Goal: Communication & Community: Answer question/provide support

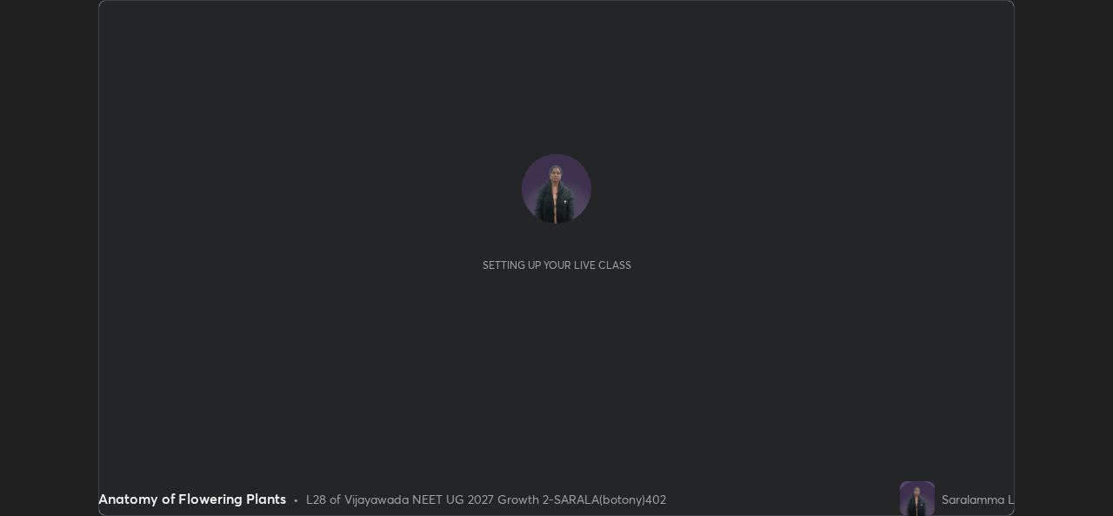
scroll to position [516, 1112]
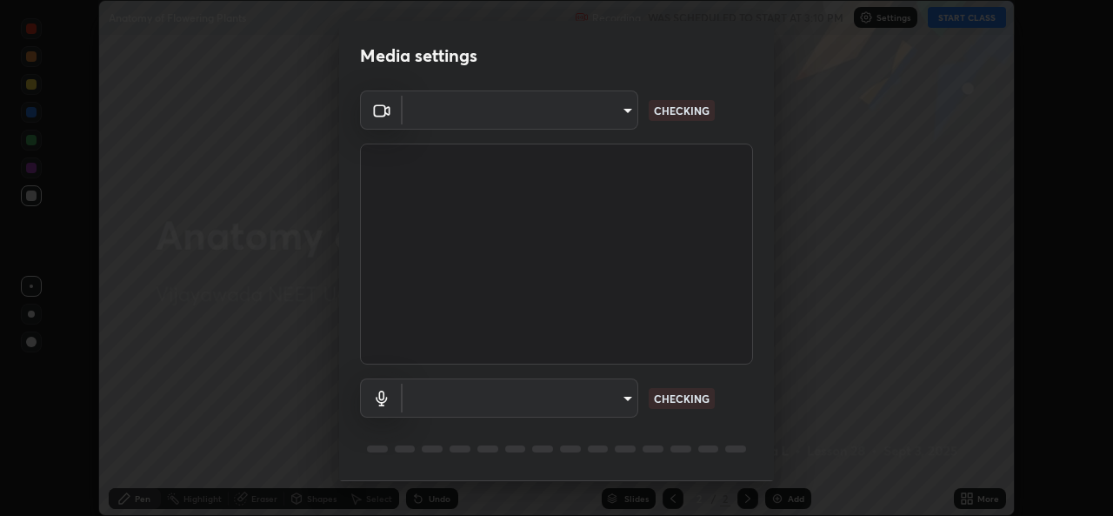
type input "03d5b1e328775286ef50ca9e691cdbc5b29e44cb463622e7fe7d5ef11c4b5cfc"
type input "9080ea21262a1208b49227341c5686703e049f6195c63710bc332f29cf707cad"
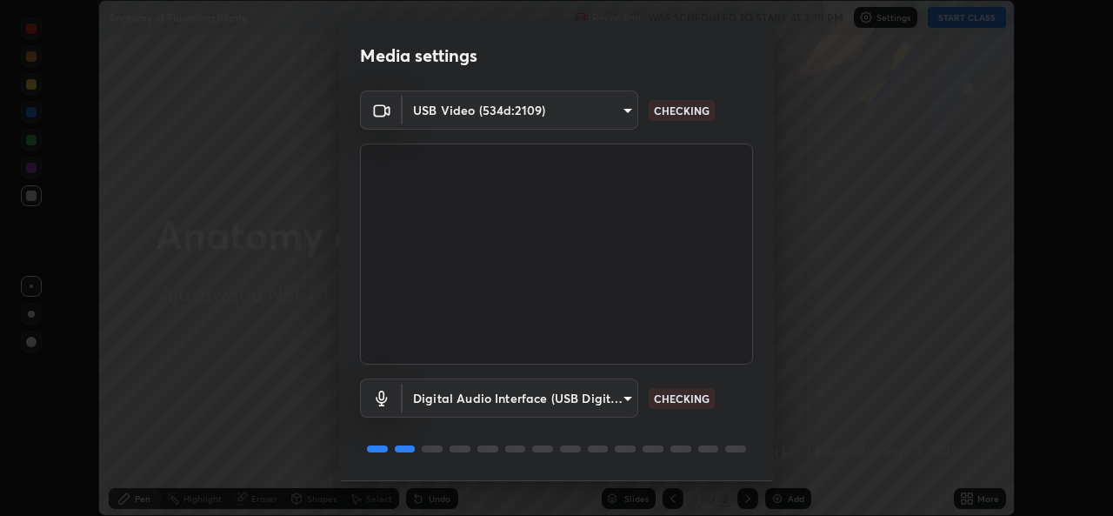
scroll to position [55, 0]
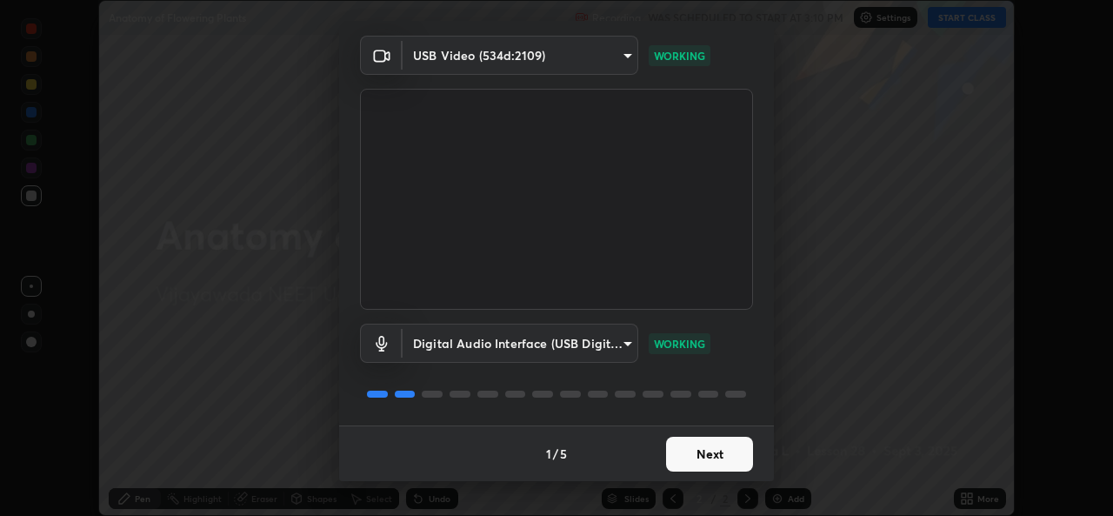
click at [724, 441] on button "Next" at bounding box center [709, 453] width 87 height 35
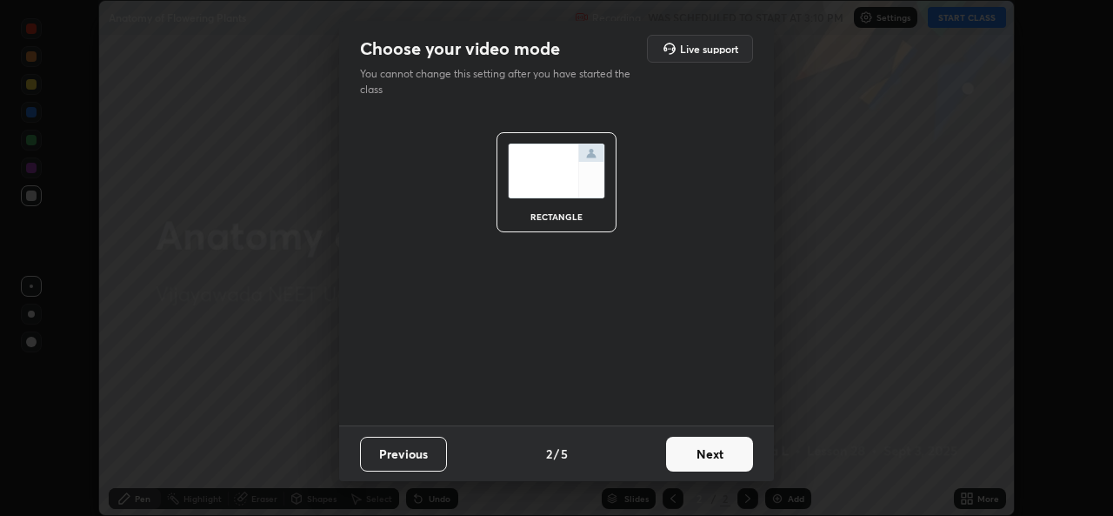
click at [728, 439] on button "Next" at bounding box center [709, 453] width 87 height 35
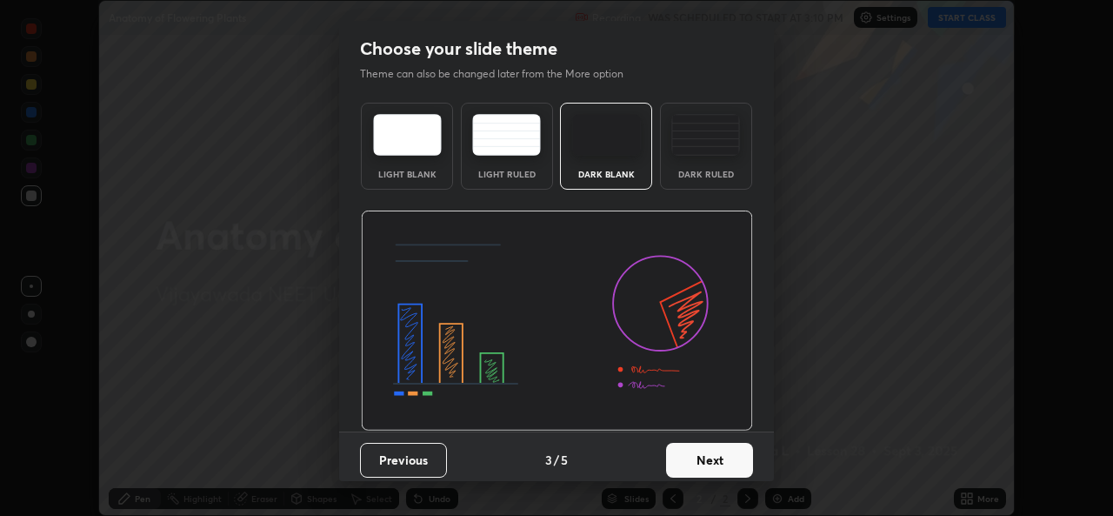
click at [677, 461] on button "Next" at bounding box center [709, 459] width 87 height 35
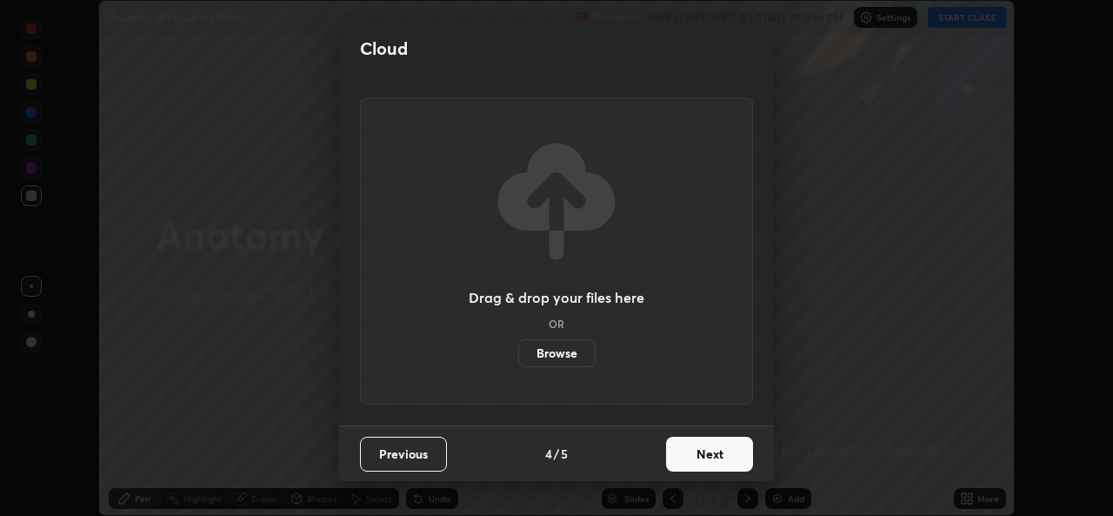
click at [417, 456] on button "Previous" at bounding box center [403, 453] width 87 height 35
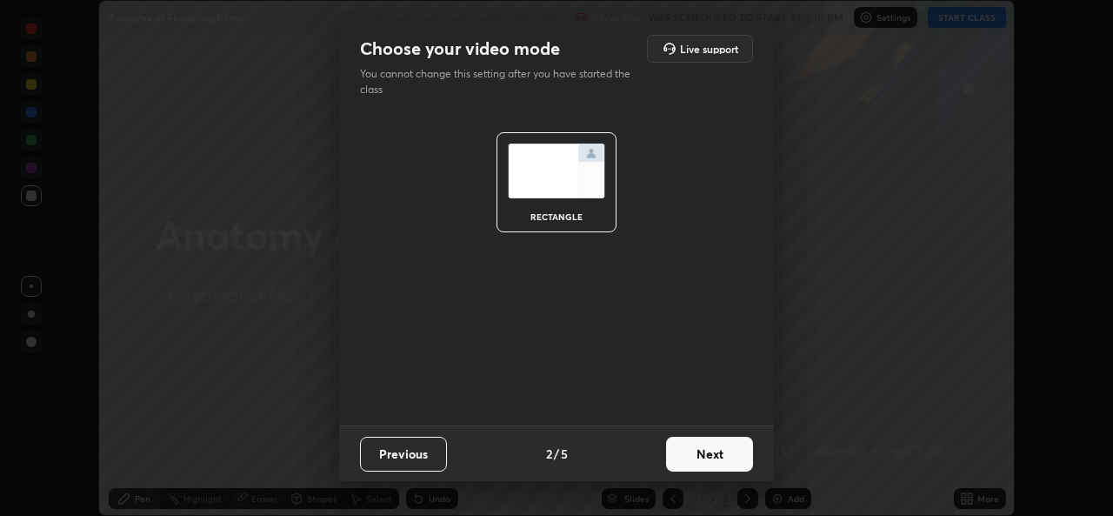
click at [414, 458] on button "Previous" at bounding box center [403, 453] width 87 height 35
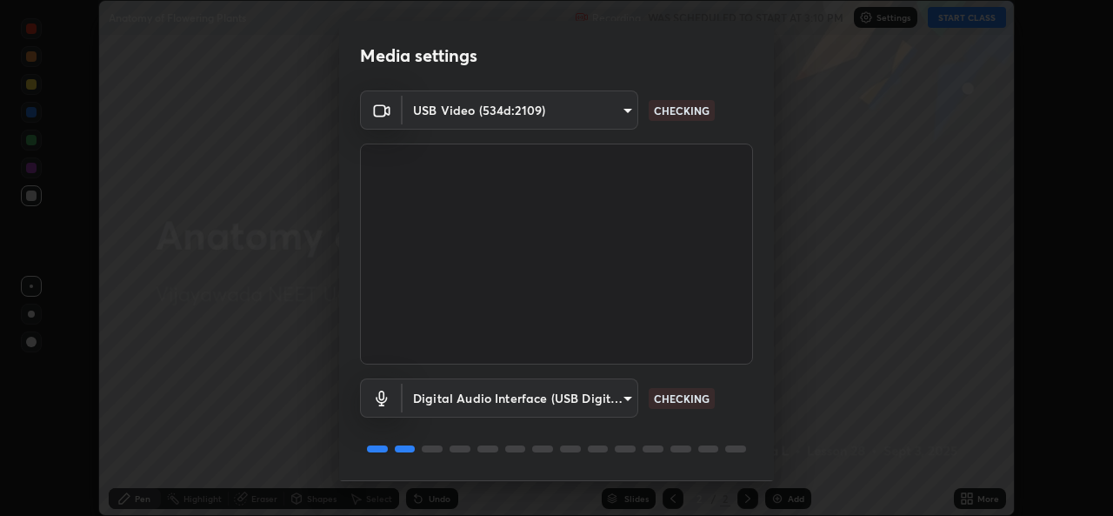
scroll to position [55, 0]
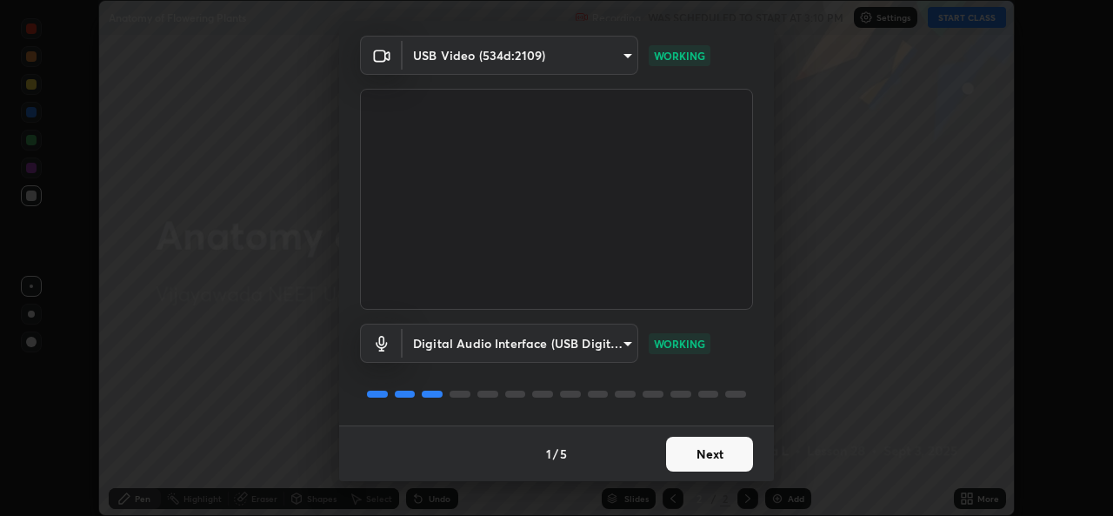
click at [711, 450] on button "Next" at bounding box center [709, 453] width 87 height 35
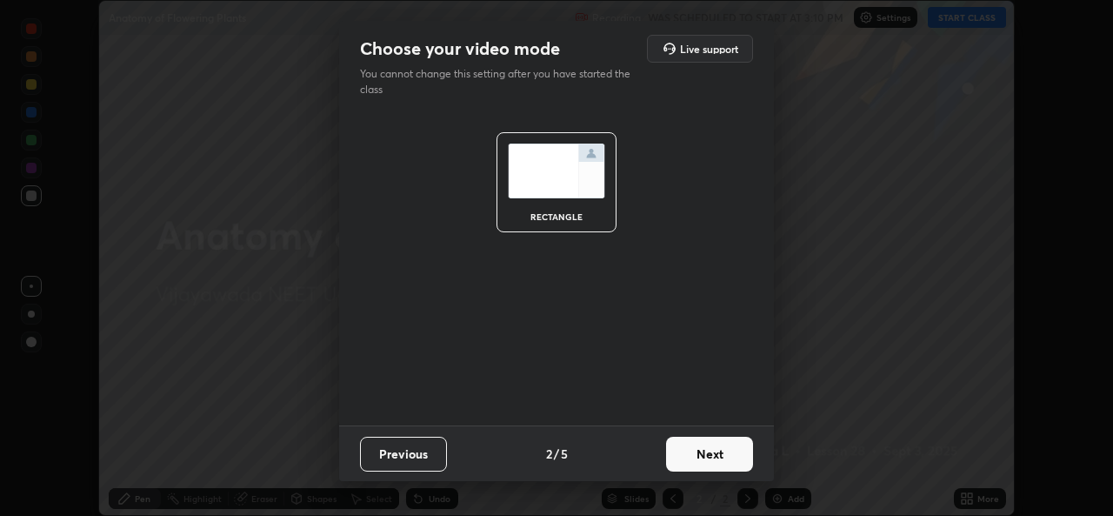
click at [711, 449] on button "Next" at bounding box center [709, 453] width 87 height 35
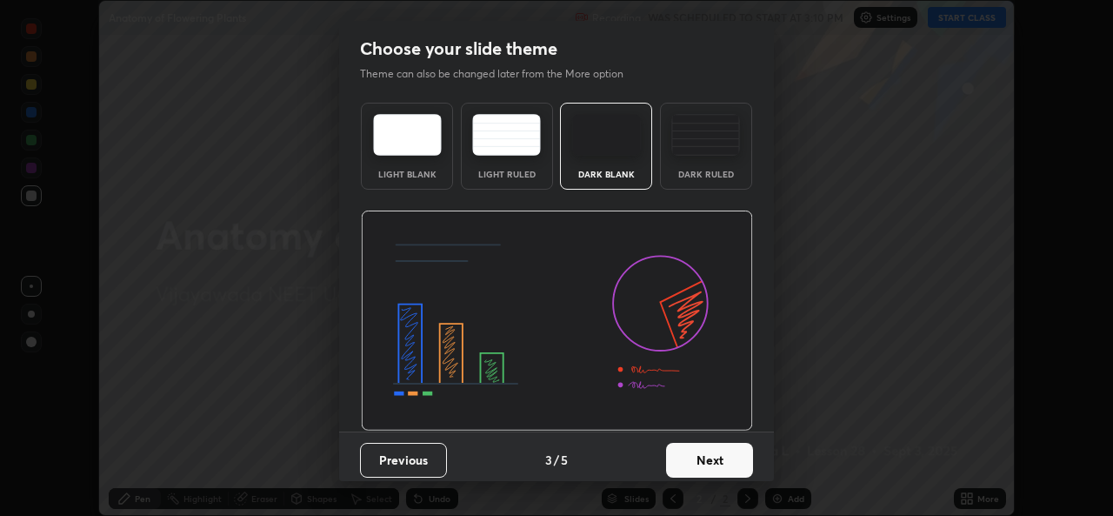
click at [715, 452] on button "Next" at bounding box center [709, 459] width 87 height 35
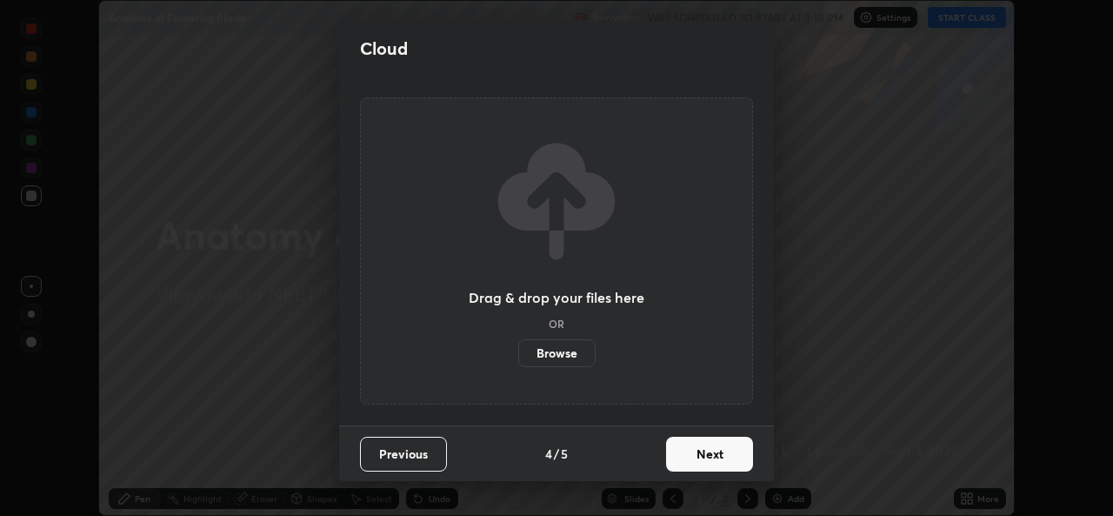
click at [717, 450] on button "Next" at bounding box center [709, 453] width 87 height 35
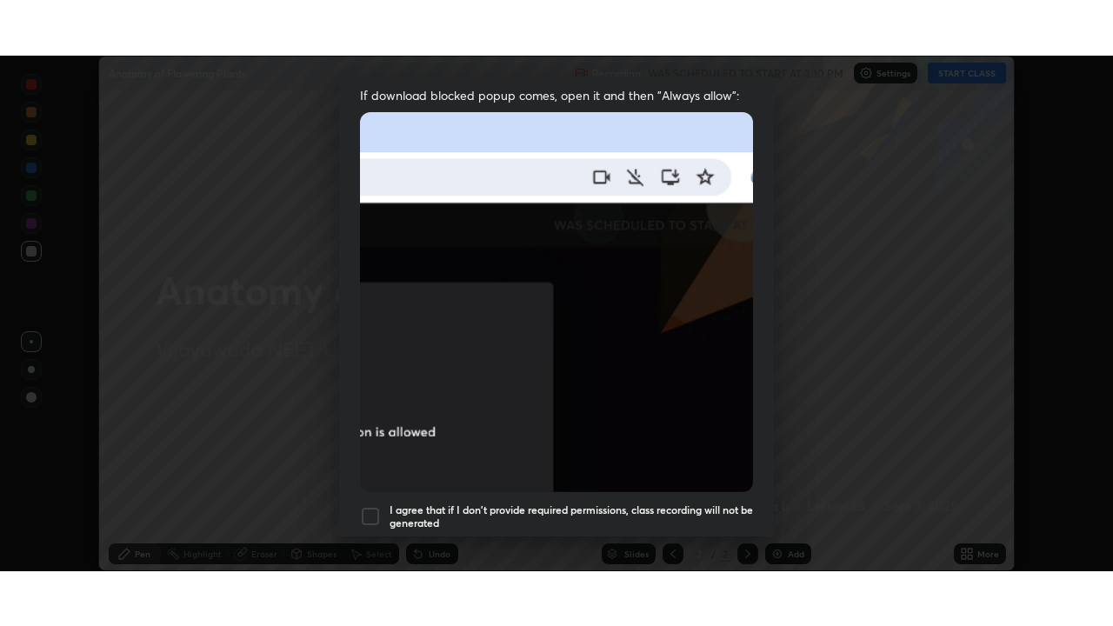
scroll to position [409, 0]
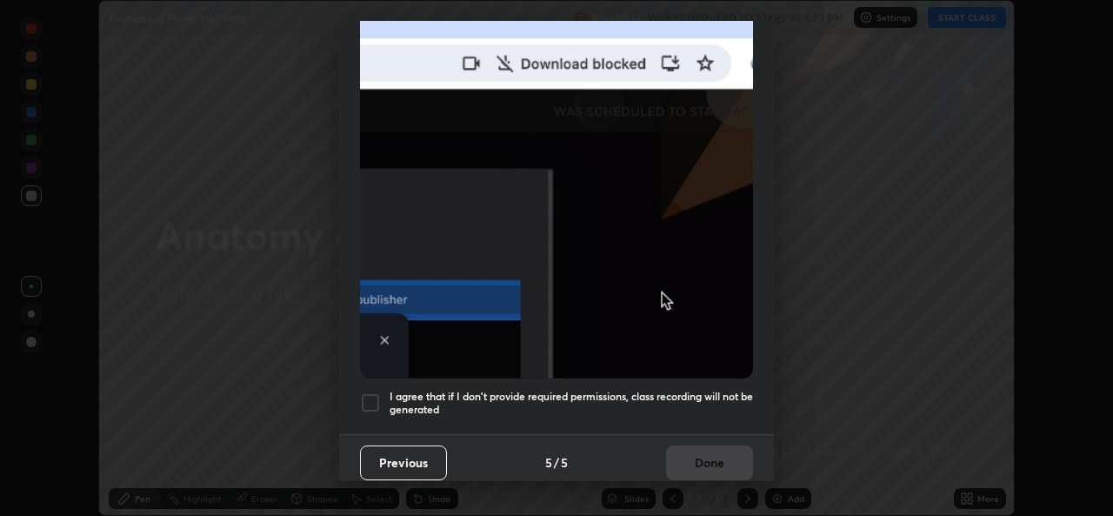
click at [372, 392] on div at bounding box center [370, 402] width 21 height 21
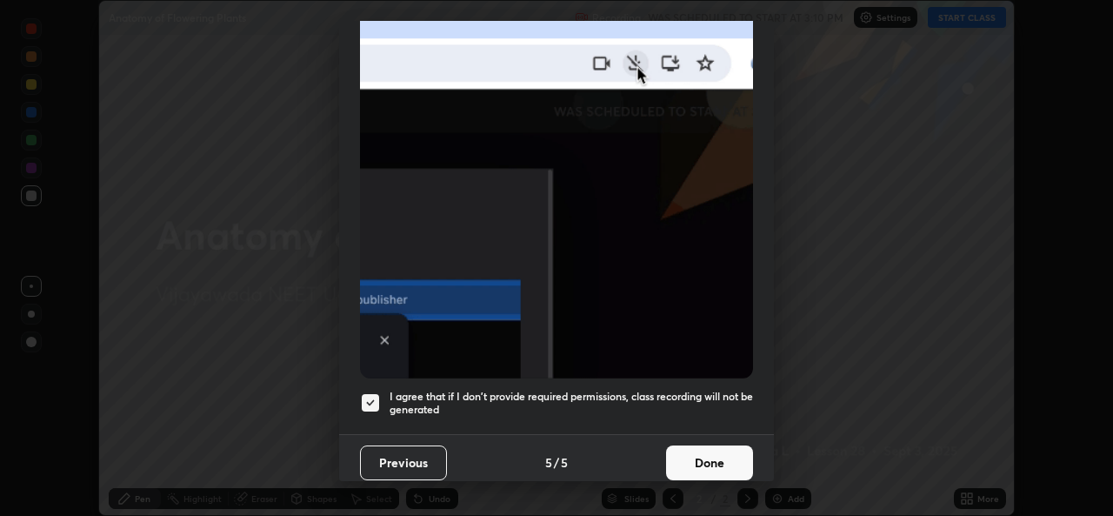
click at [696, 462] on button "Done" at bounding box center [709, 462] width 87 height 35
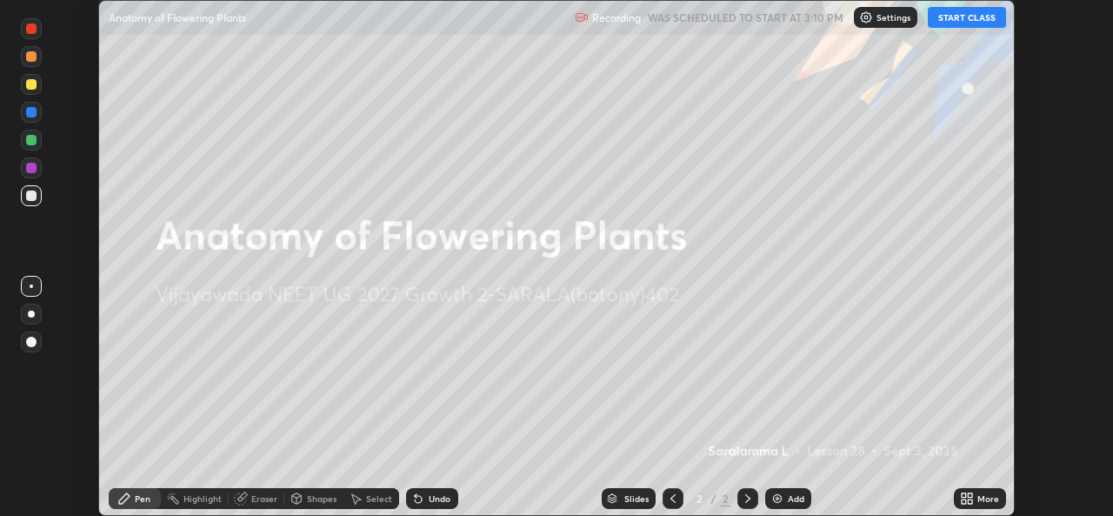
click at [979, 498] on div "More" at bounding box center [988, 498] width 22 height 9
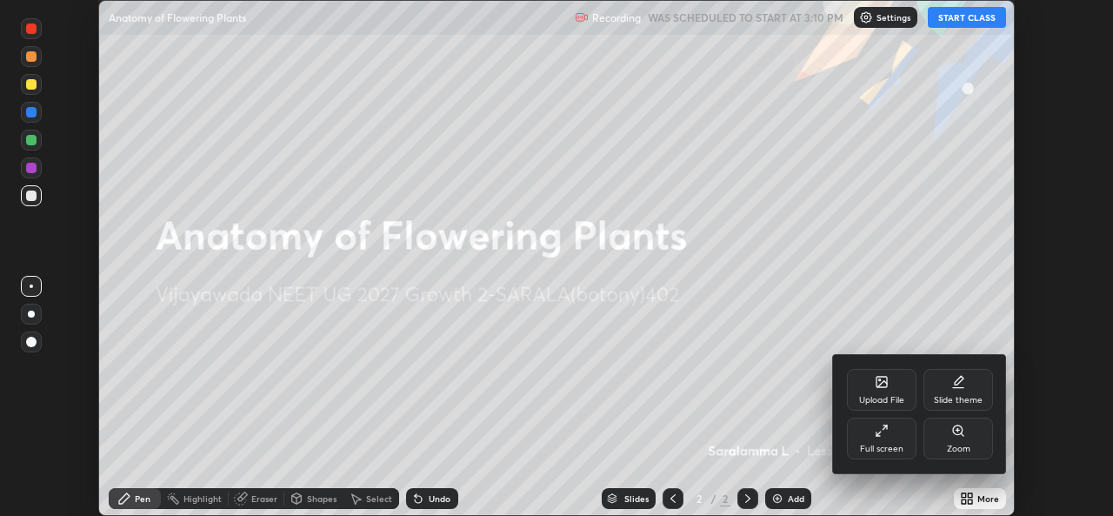
click at [891, 444] on div "Full screen" at bounding box center [881, 448] width 43 height 9
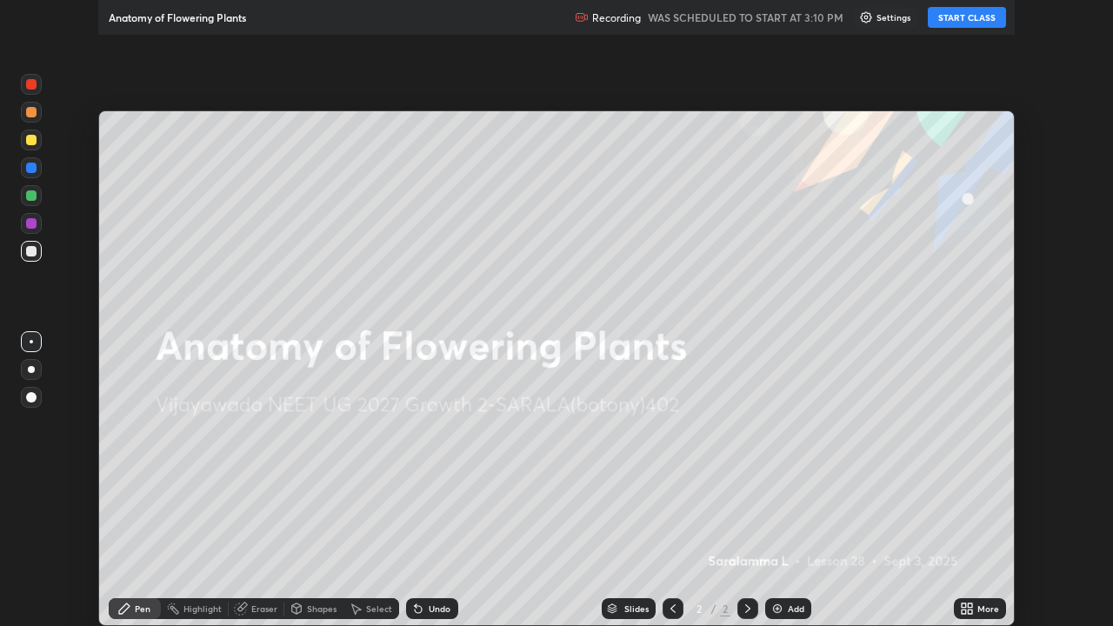
scroll to position [626, 1113]
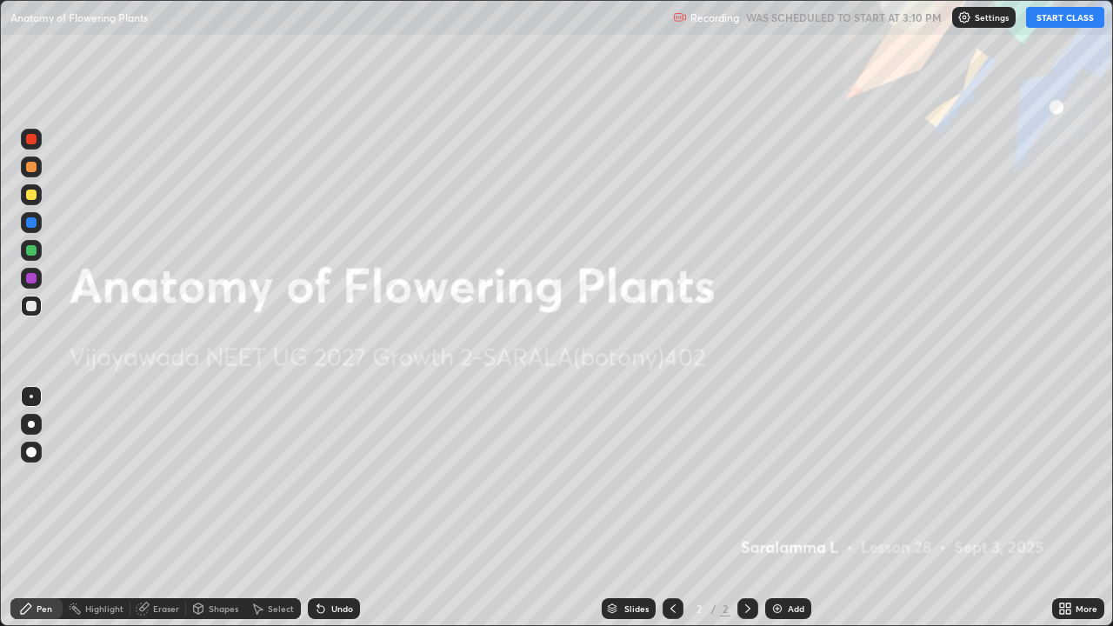
click at [1050, 15] on button "START CLASS" at bounding box center [1065, 17] width 78 height 21
click at [777, 515] on img at bounding box center [777, 609] width 14 height 14
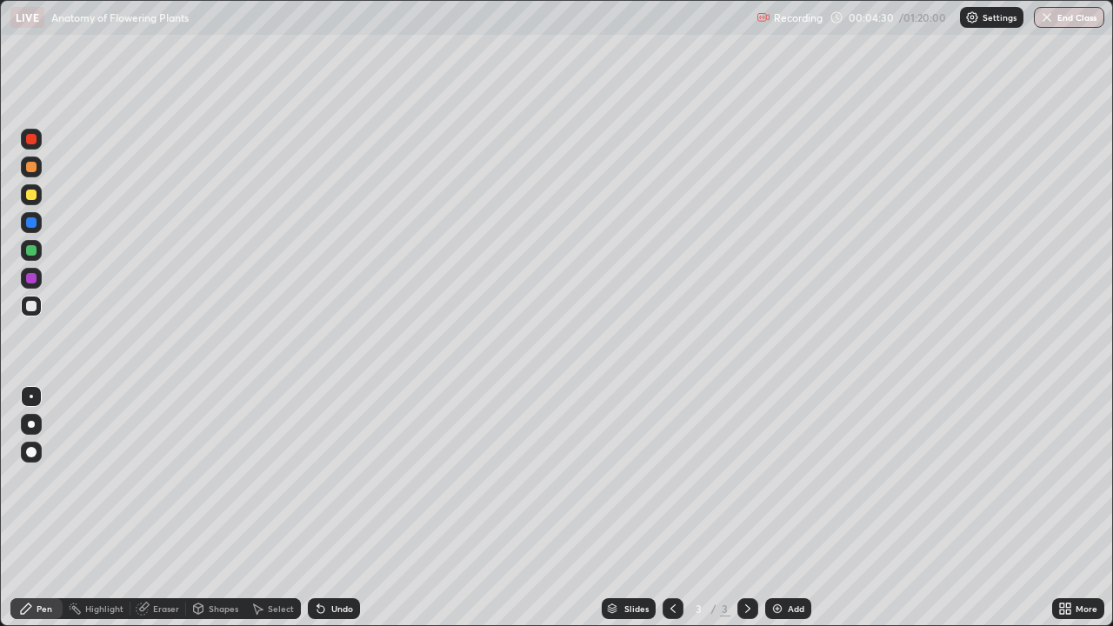
click at [33, 252] on div at bounding box center [31, 250] width 10 height 10
click at [145, 515] on icon at bounding box center [144, 606] width 10 height 9
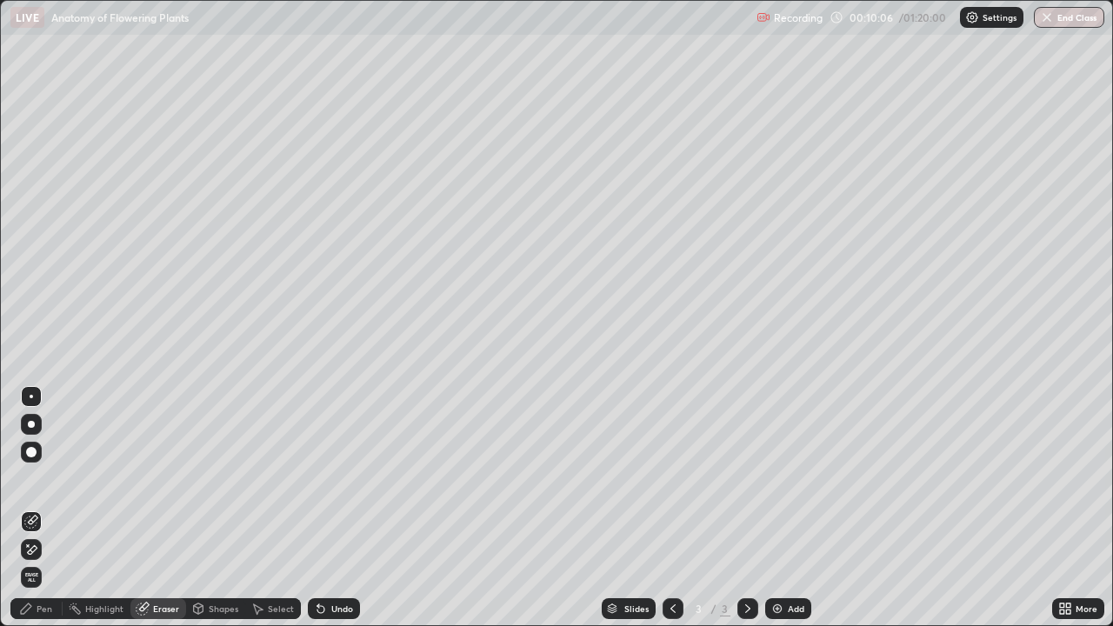
click at [26, 515] on icon at bounding box center [26, 608] width 10 height 10
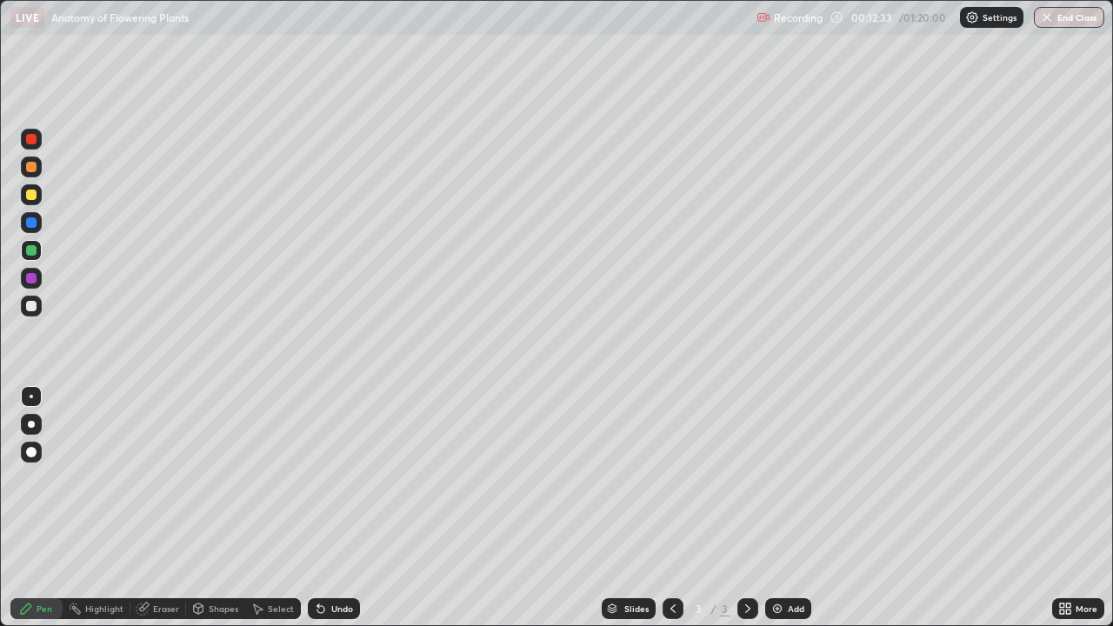
click at [30, 305] on div at bounding box center [31, 306] width 10 height 10
click at [31, 168] on div at bounding box center [31, 167] width 10 height 10
click at [779, 515] on img at bounding box center [777, 609] width 14 height 14
click at [143, 515] on icon at bounding box center [144, 606] width 10 height 9
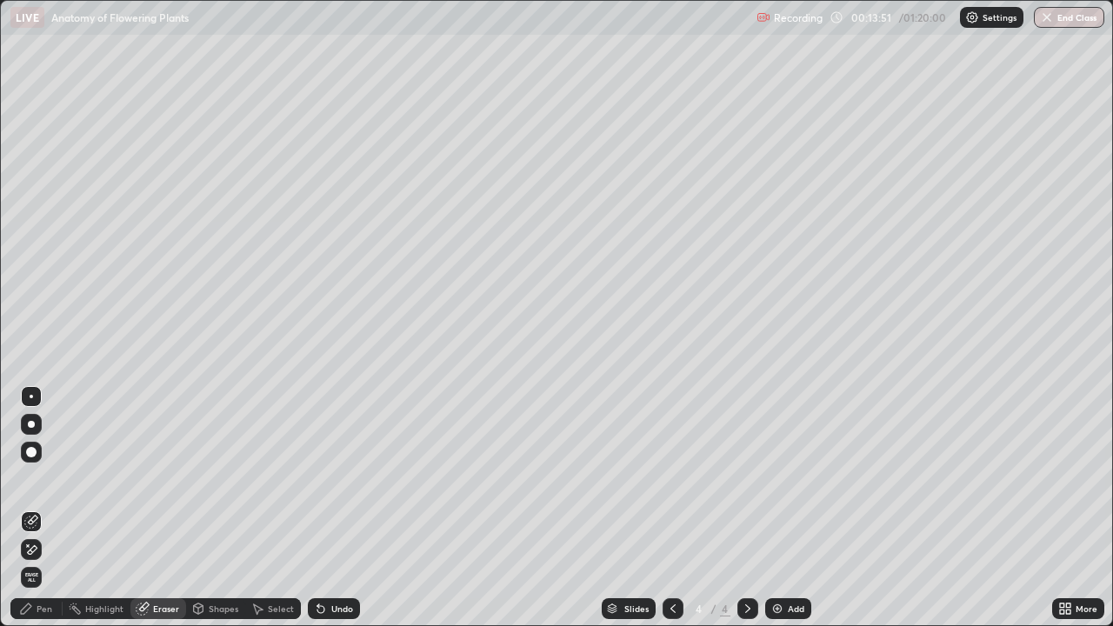
click at [25, 515] on icon at bounding box center [26, 609] width 14 height 14
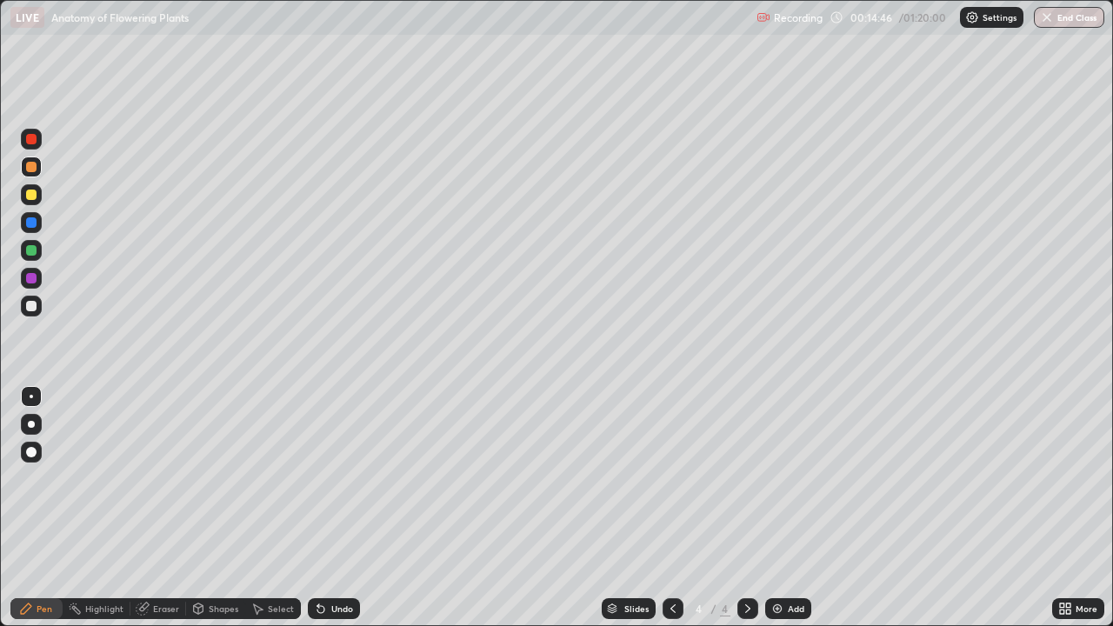
click at [33, 306] on div at bounding box center [31, 306] width 10 height 10
click at [31, 170] on div at bounding box center [31, 167] width 10 height 10
click at [775, 515] on img at bounding box center [777, 609] width 14 height 14
click at [30, 249] on div at bounding box center [31, 250] width 10 height 10
click at [31, 306] on div at bounding box center [31, 306] width 10 height 10
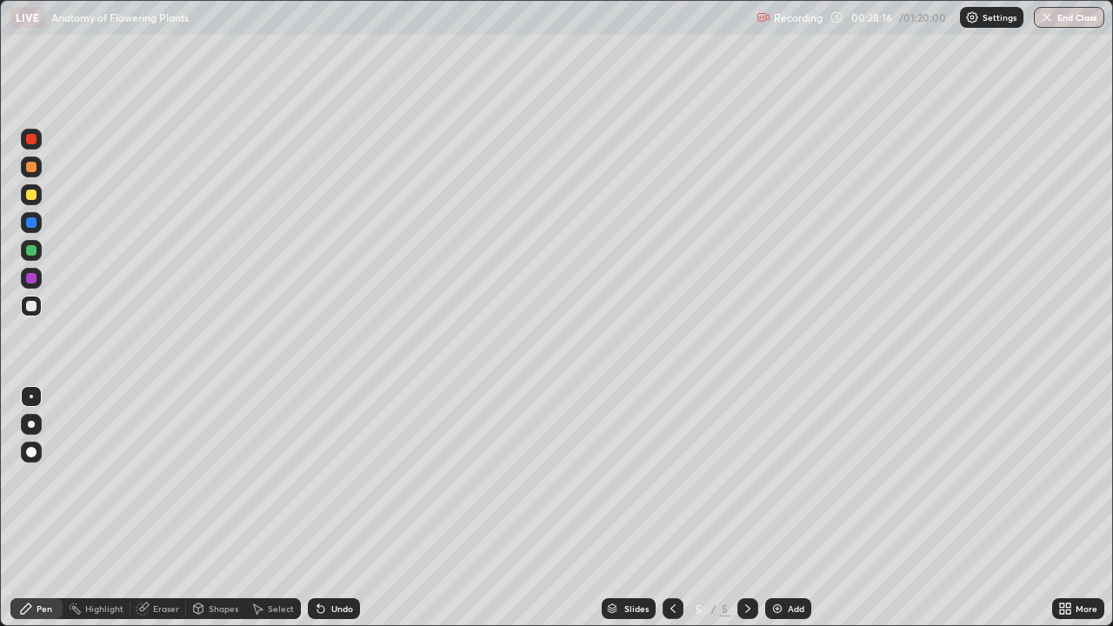
click at [637, 515] on div "Slides" at bounding box center [629, 608] width 54 height 21
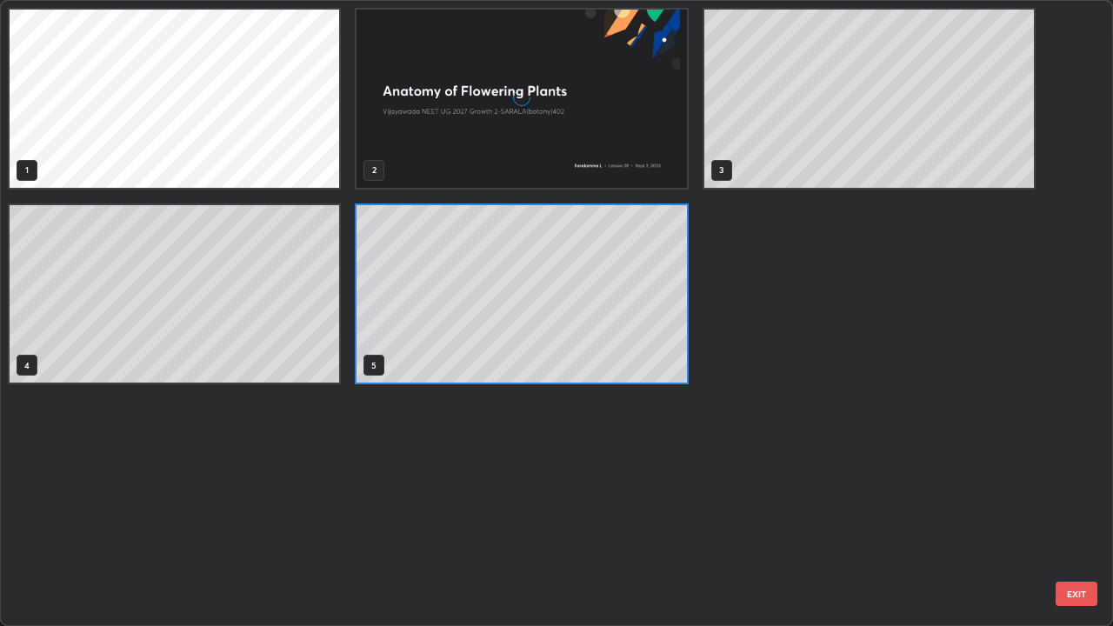
scroll to position [619, 1102]
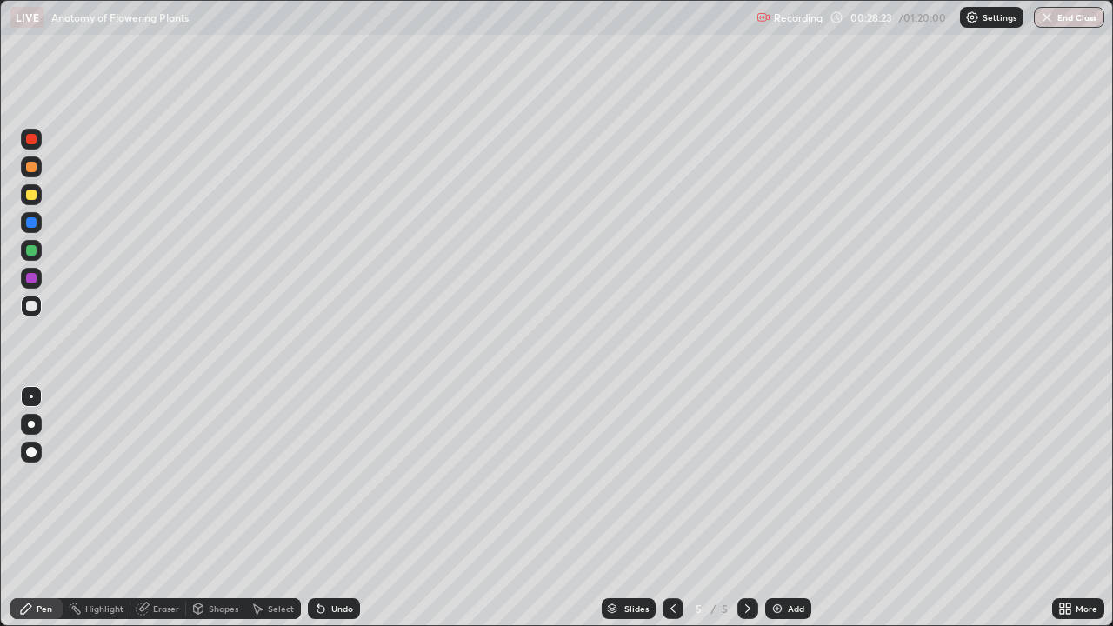
click at [31, 194] on div at bounding box center [31, 195] width 10 height 10
click at [13, 515] on div "Erase all" at bounding box center [31, 313] width 42 height 556
